Goal: Navigation & Orientation: Find specific page/section

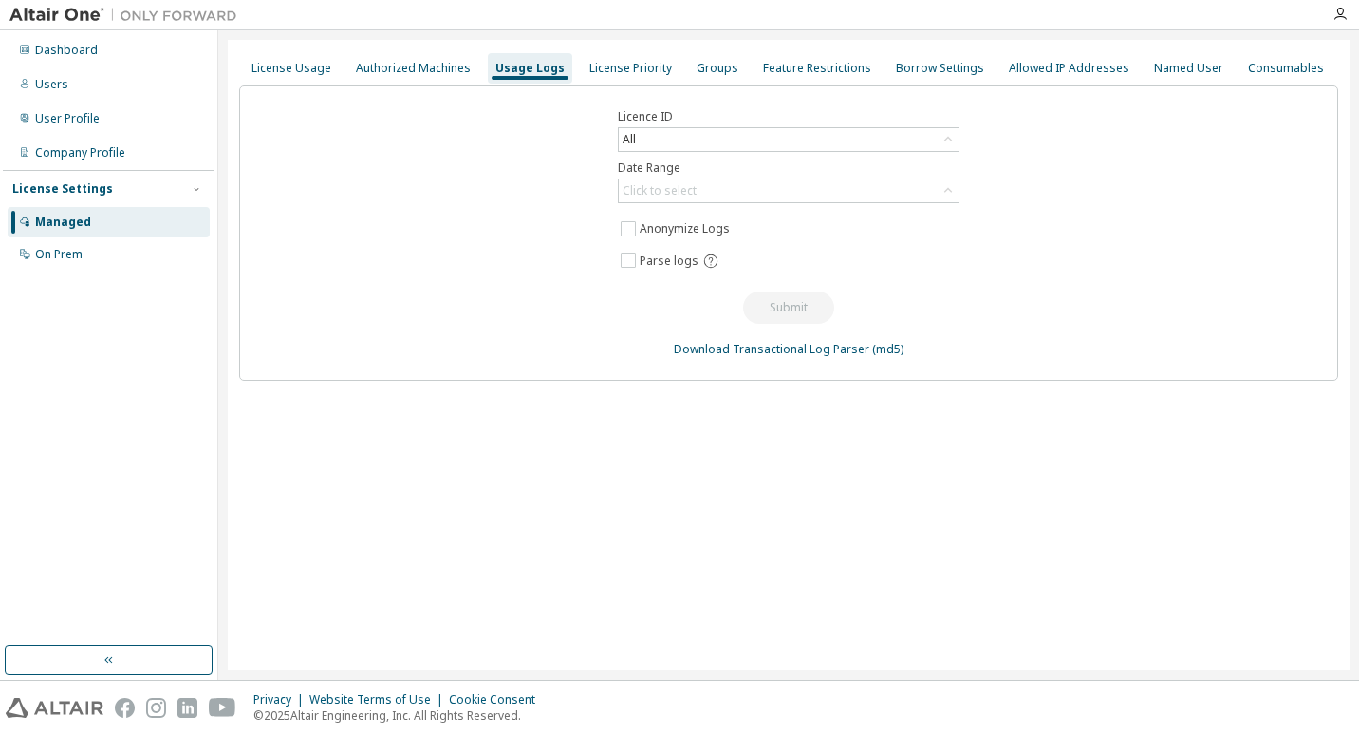
click at [86, 220] on div "Managed" at bounding box center [63, 222] width 56 height 15
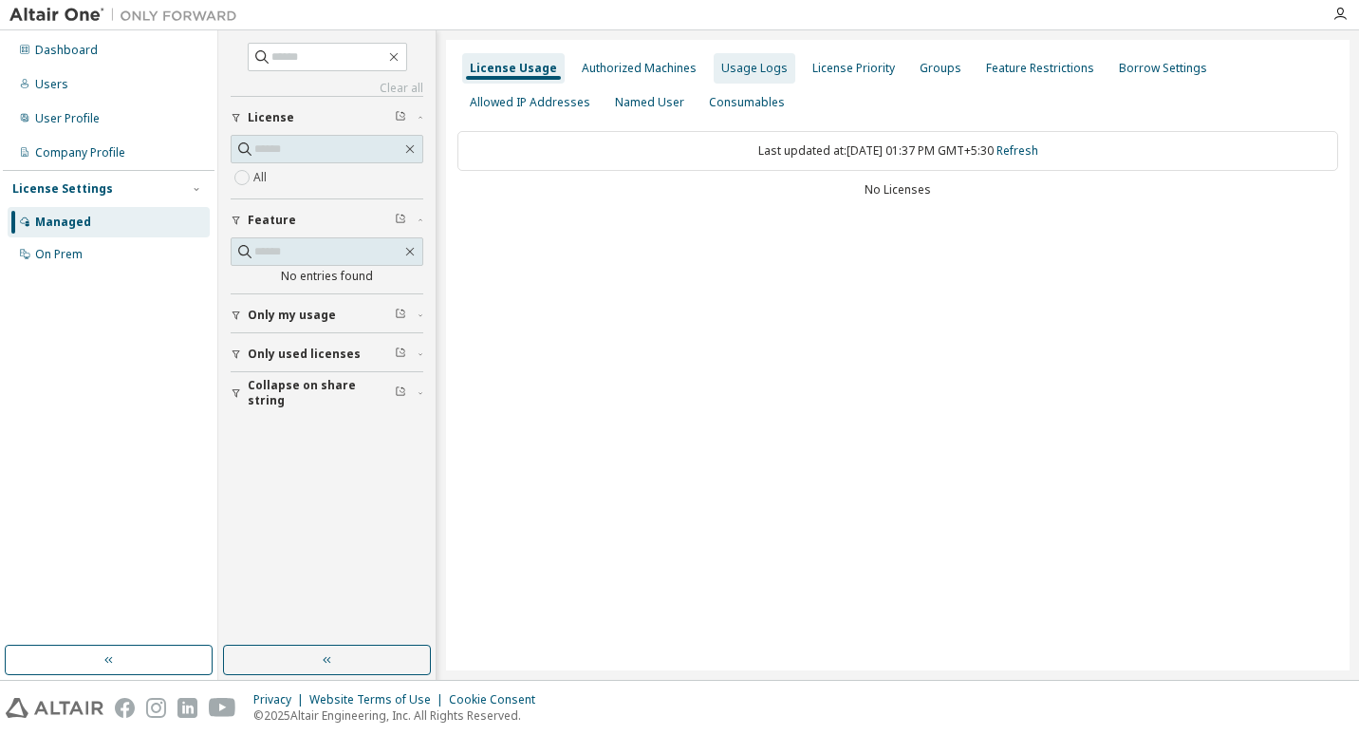
click at [745, 69] on div "Usage Logs" at bounding box center [754, 68] width 66 height 15
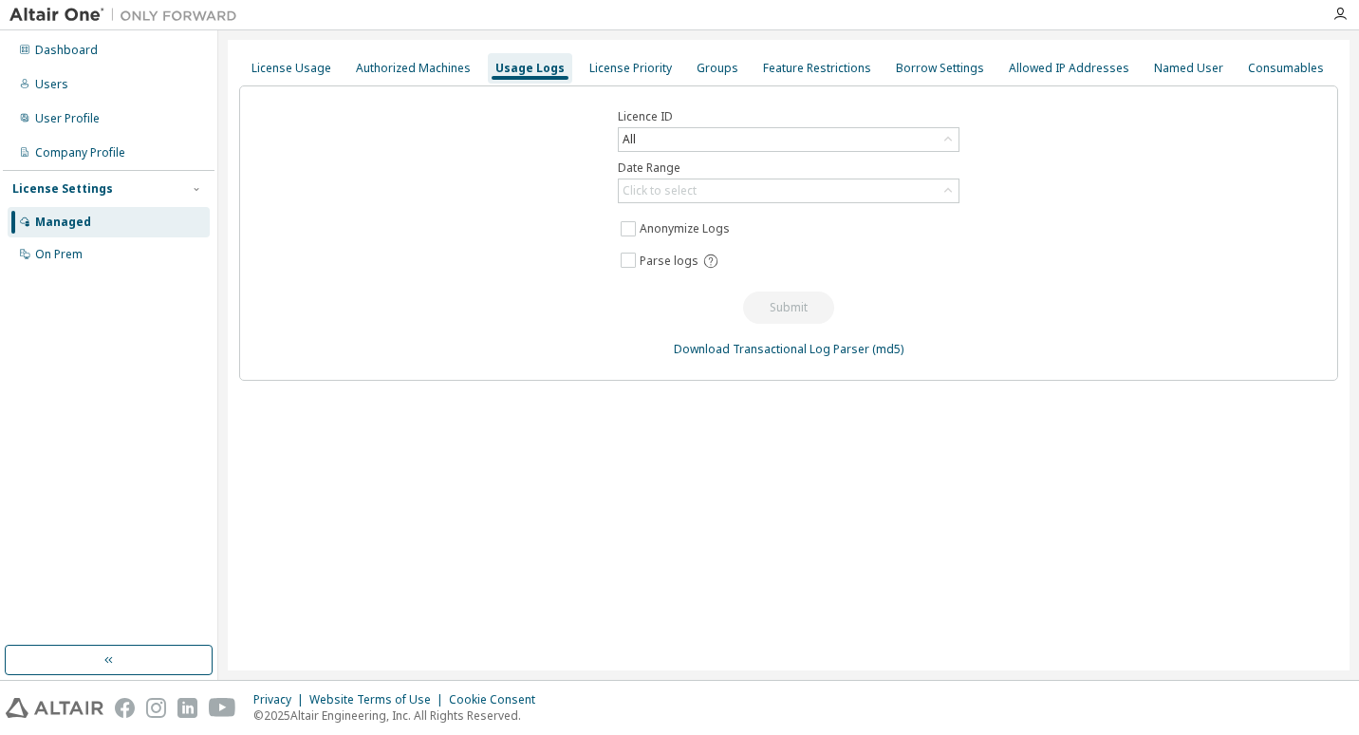
click at [844, 491] on div "License Usage Authorized Machines Usage Logs License Priority Groups Feature Re…" at bounding box center [789, 355] width 1122 height 630
click at [138, 271] on div "License Settings Managed On Prem" at bounding box center [109, 221] width 212 height 102
click at [134, 256] on div "On Prem" at bounding box center [109, 254] width 202 height 30
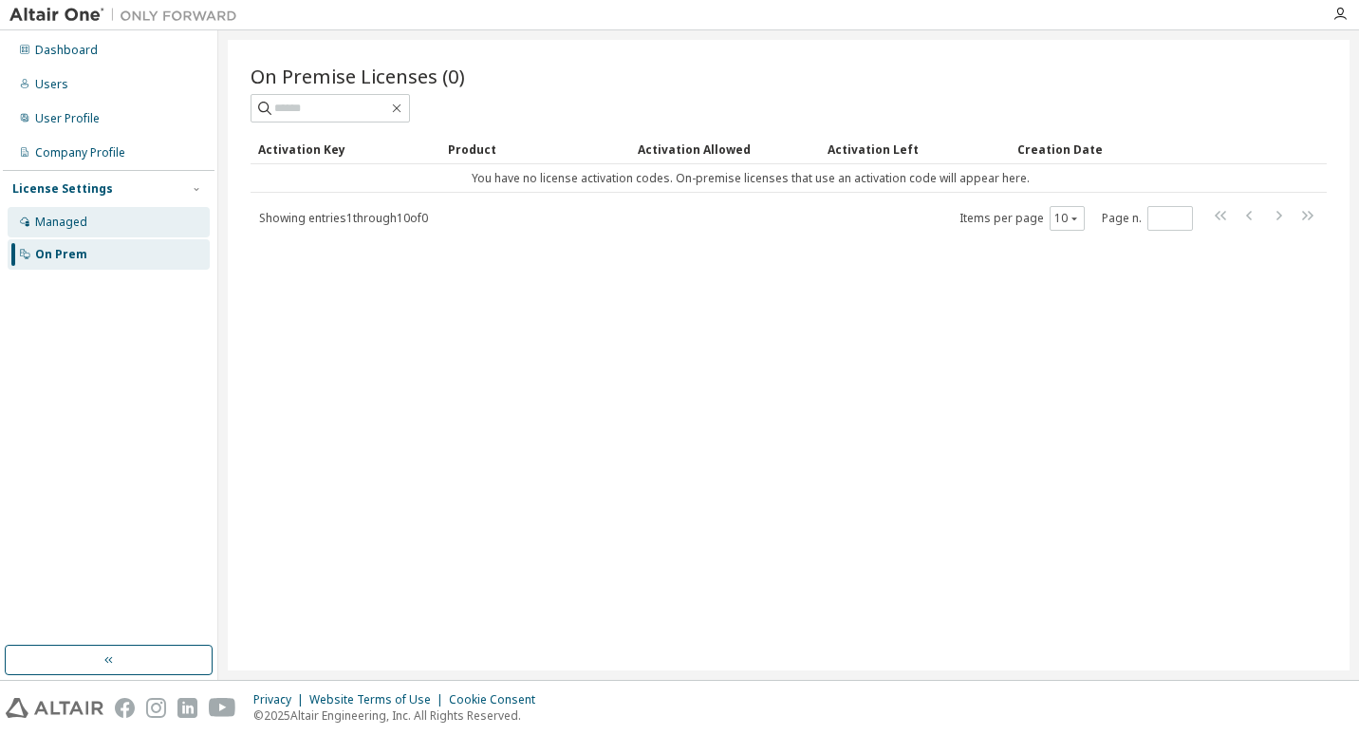
click at [114, 224] on div "Managed" at bounding box center [109, 222] width 202 height 30
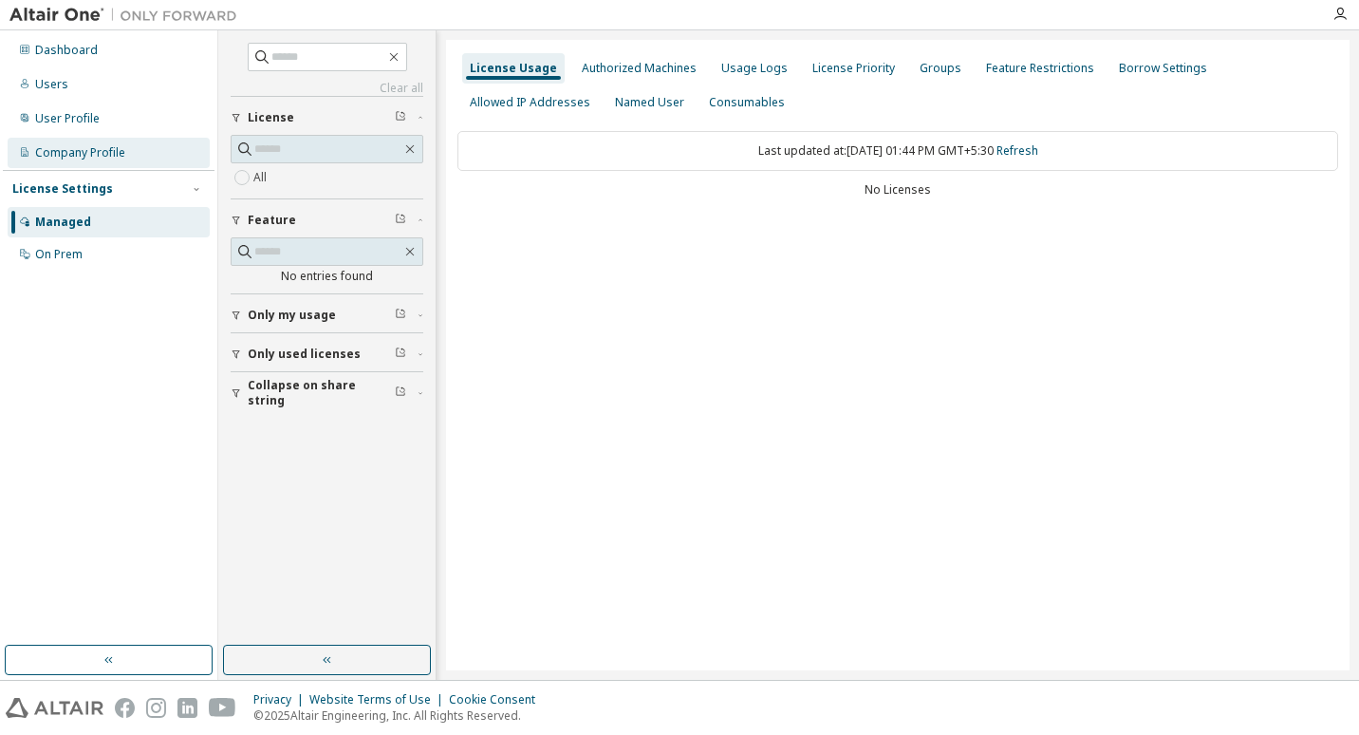
click at [96, 148] on div "Company Profile" at bounding box center [80, 152] width 90 height 15
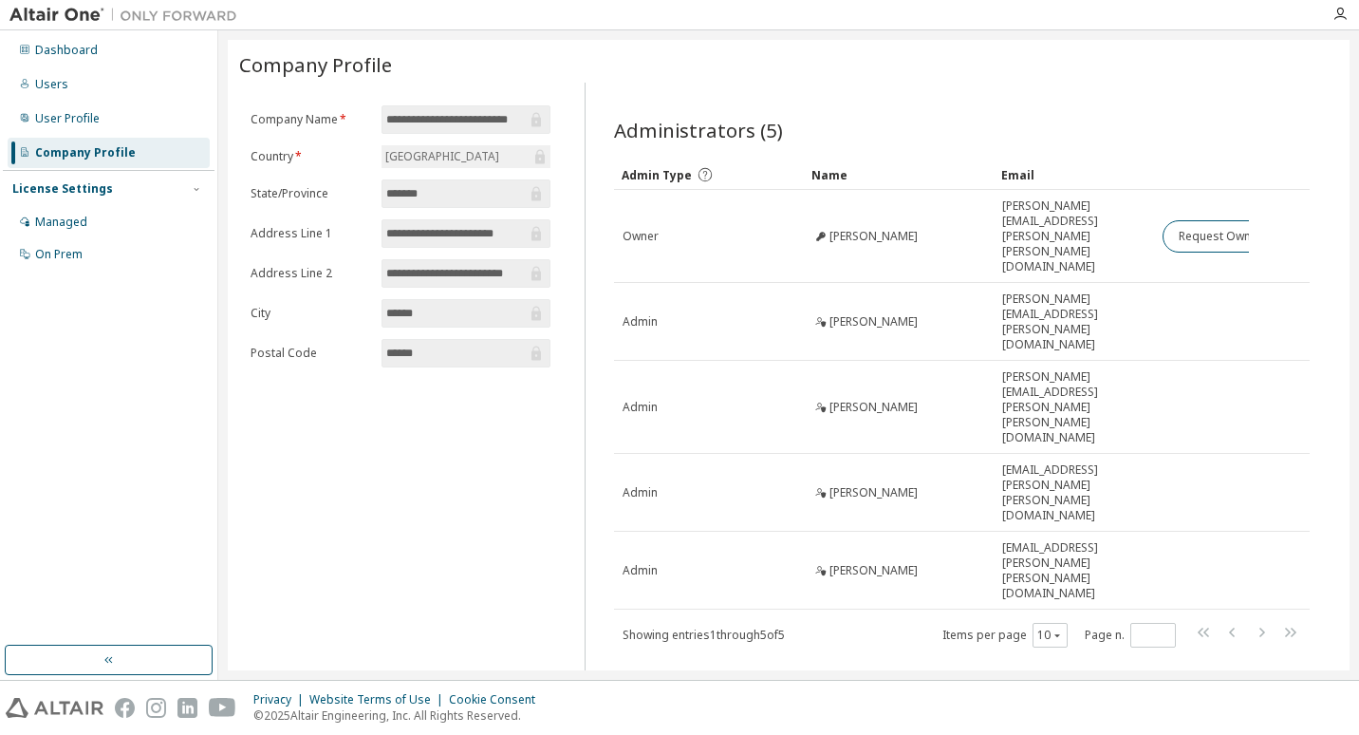
click at [477, 121] on input "**********" at bounding box center [456, 119] width 140 height 19
click at [509, 115] on input "**********" at bounding box center [456, 119] width 140 height 19
click at [532, 123] on icon at bounding box center [536, 119] width 19 height 19
click at [93, 122] on div "User Profile" at bounding box center [67, 118] width 65 height 15
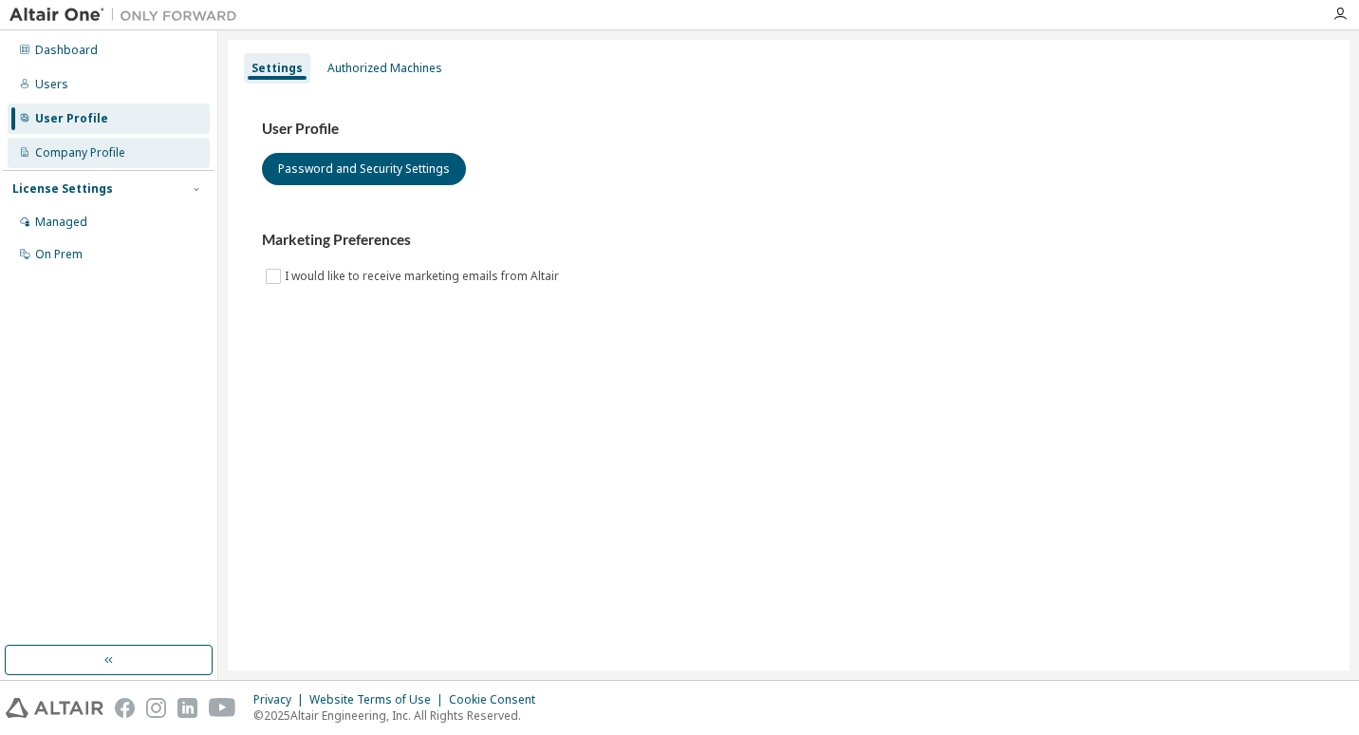
click at [84, 150] on div "Company Profile" at bounding box center [80, 152] width 90 height 15
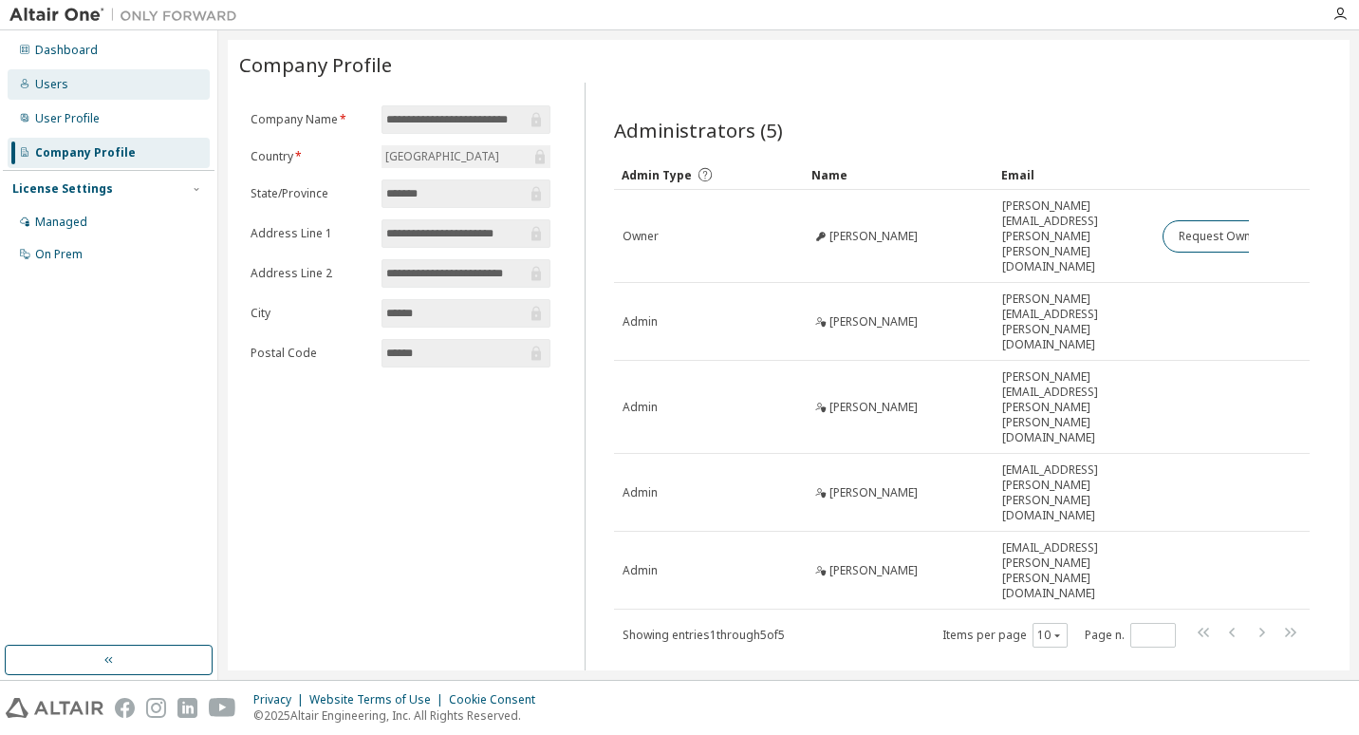
click at [90, 84] on div "Users" at bounding box center [109, 84] width 202 height 30
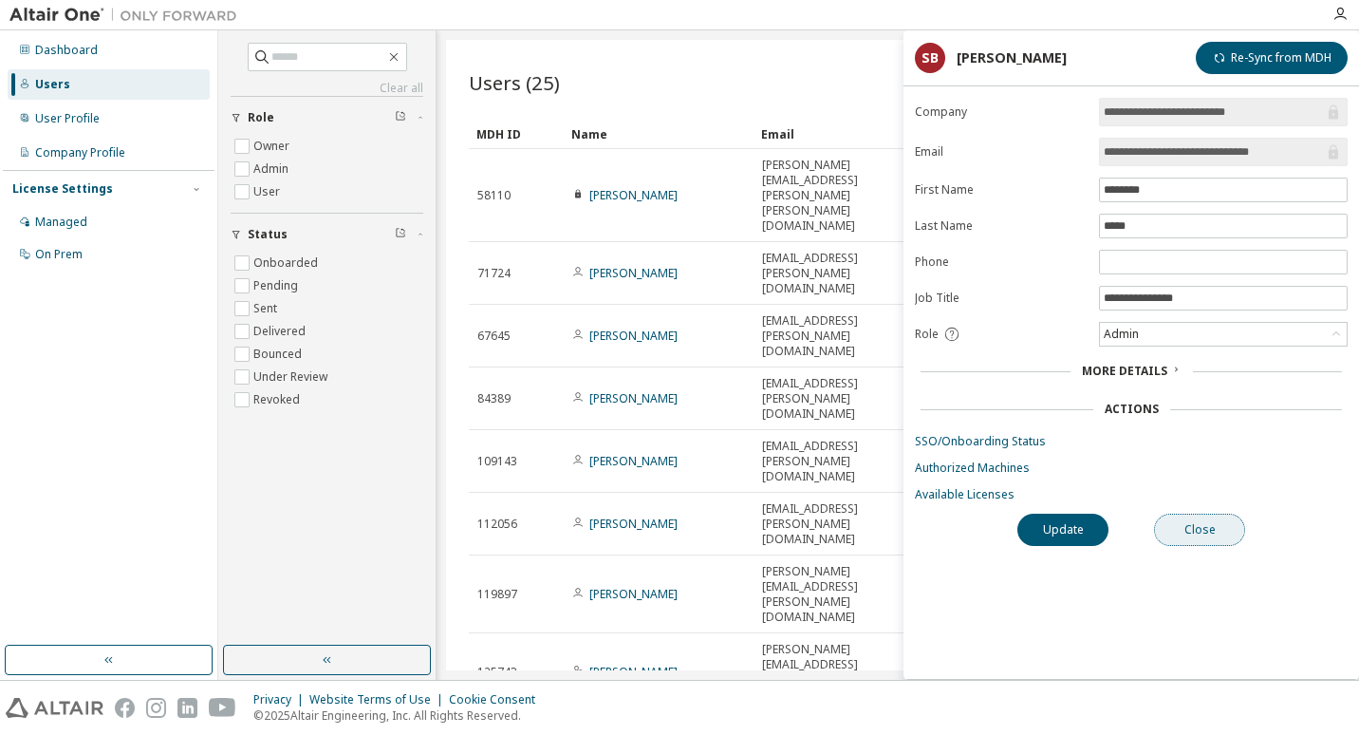
click at [1231, 525] on button "Close" at bounding box center [1199, 530] width 91 height 32
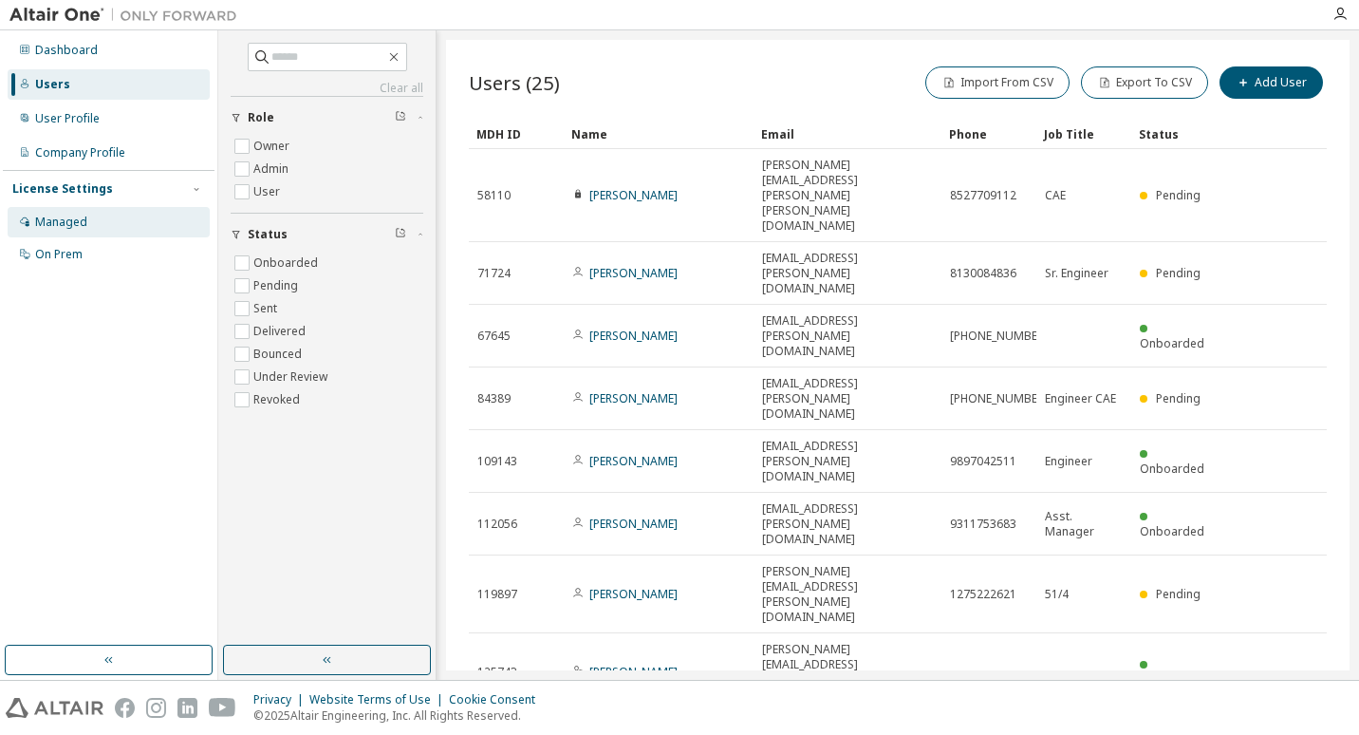
click at [67, 220] on div "Managed" at bounding box center [61, 222] width 52 height 15
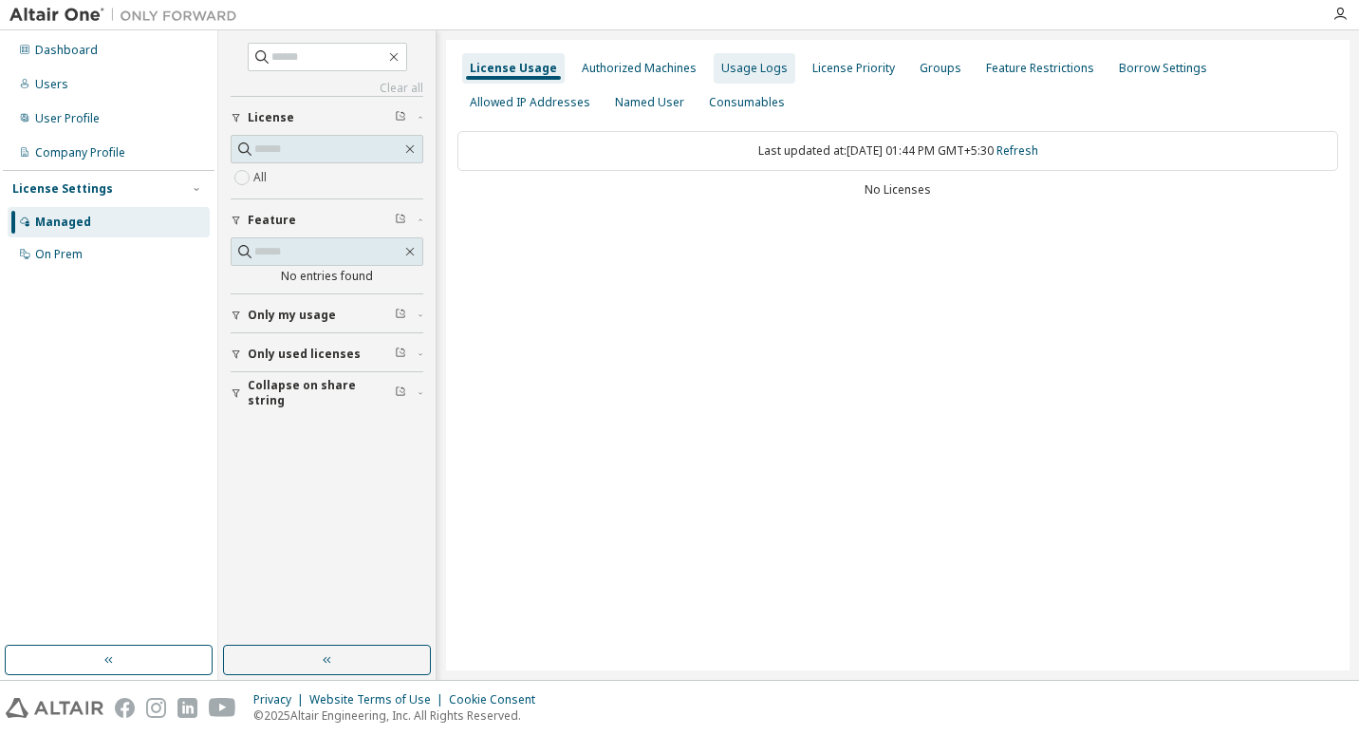
click at [741, 59] on div "Usage Logs" at bounding box center [755, 68] width 82 height 30
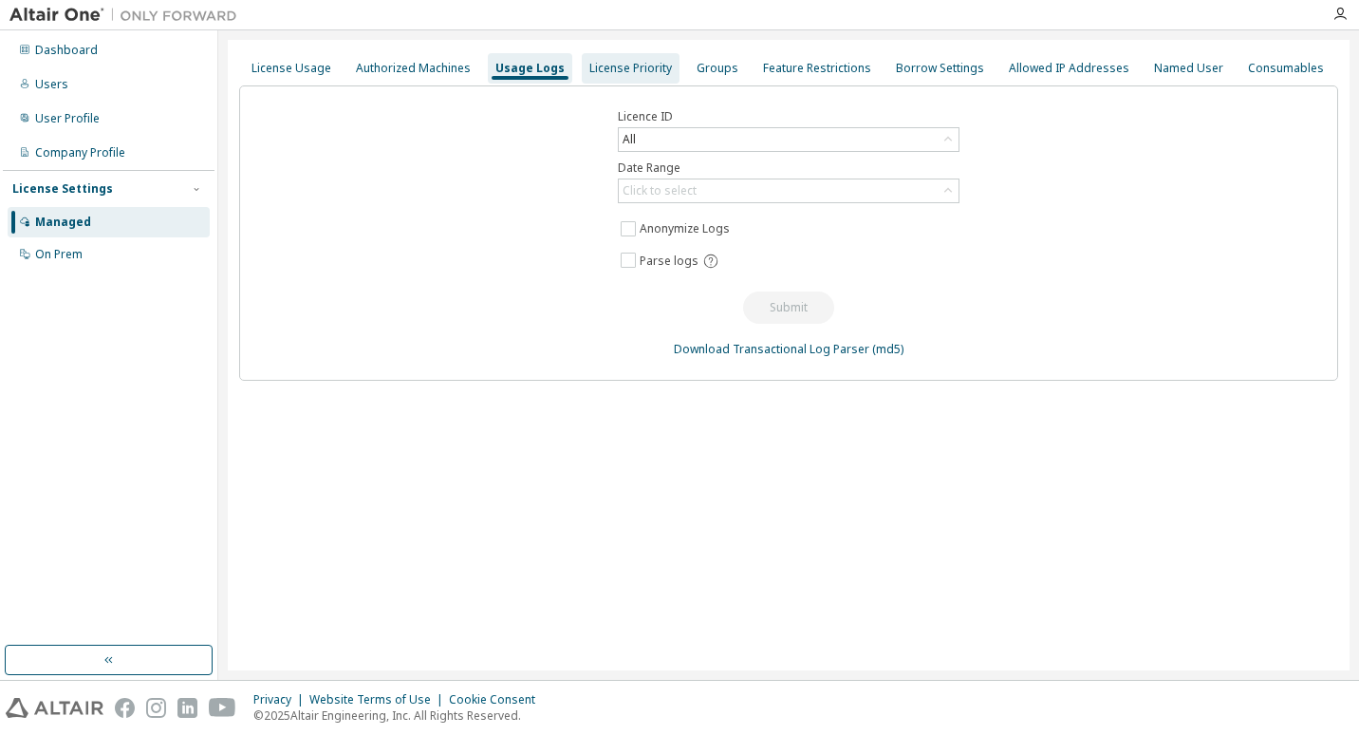
click at [591, 77] on div "License Priority" at bounding box center [631, 68] width 98 height 30
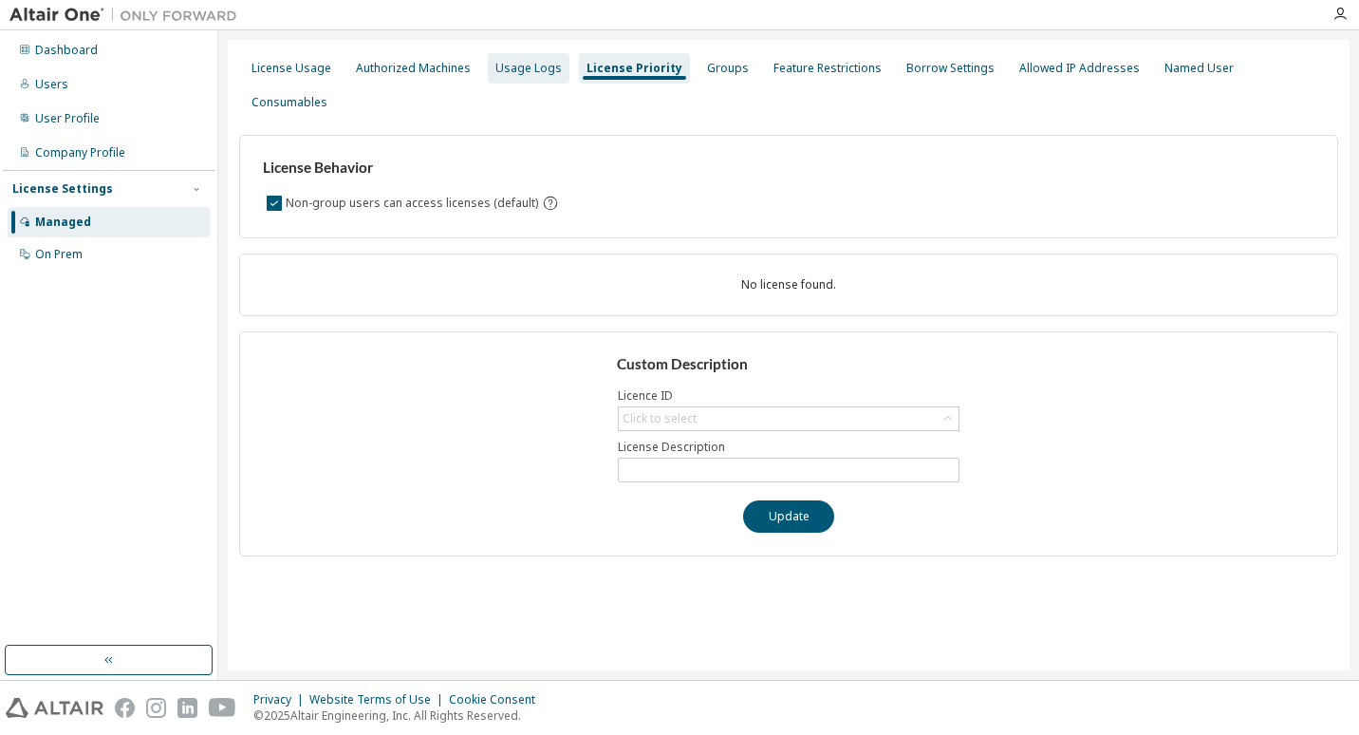
click at [549, 79] on div "Usage Logs" at bounding box center [529, 68] width 82 height 30
